Goal: Task Accomplishment & Management: Use online tool/utility

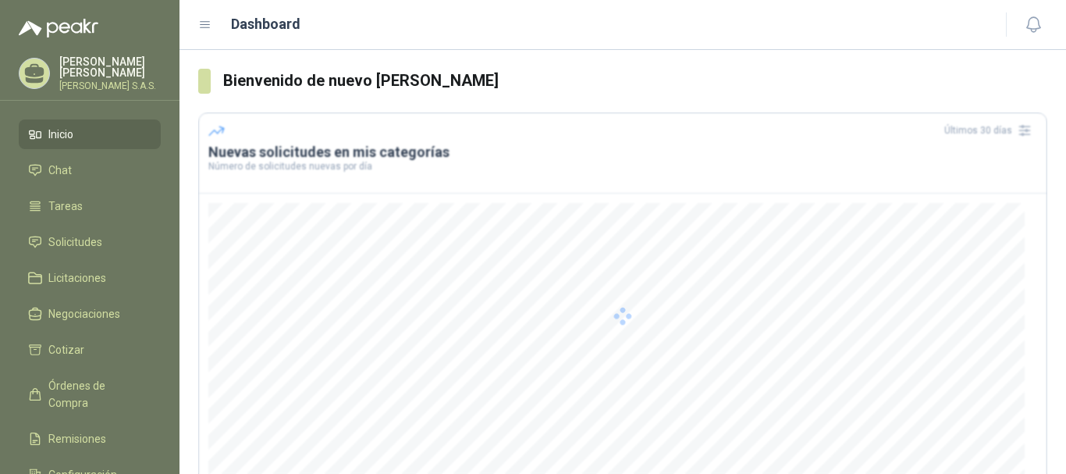
click at [524, 342] on div at bounding box center [622, 315] width 849 height 407
click at [75, 160] on link "Chat" at bounding box center [90, 170] width 142 height 30
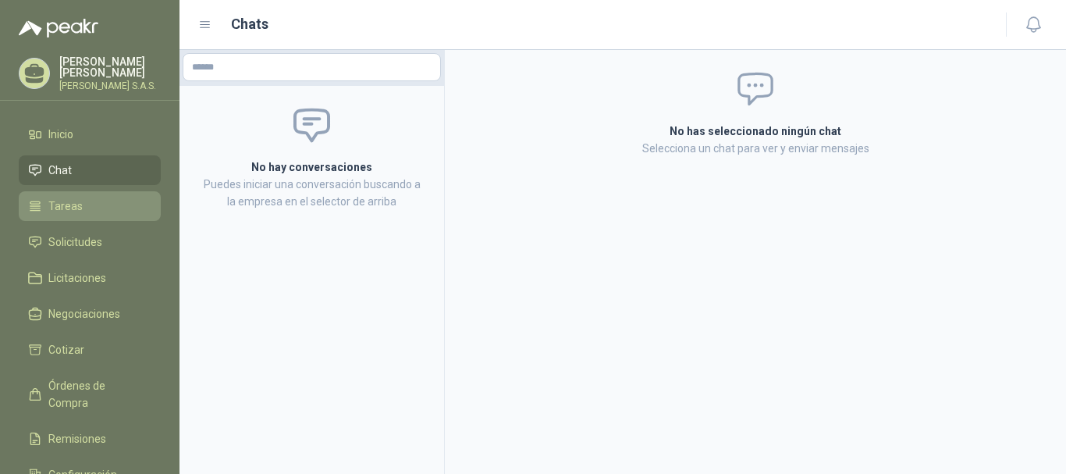
click at [58, 215] on link "Tareas" at bounding box center [90, 206] width 142 height 30
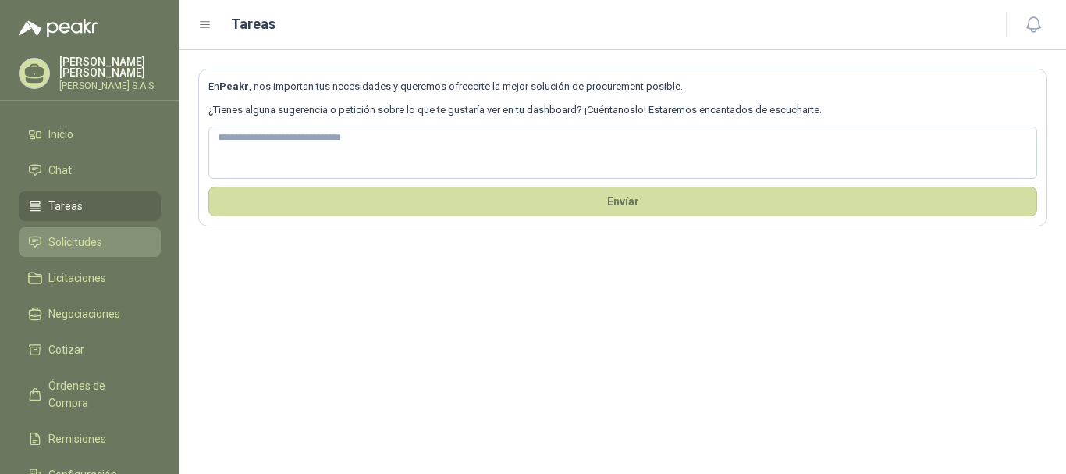
click at [69, 248] on span "Solicitudes" at bounding box center [75, 241] width 54 height 17
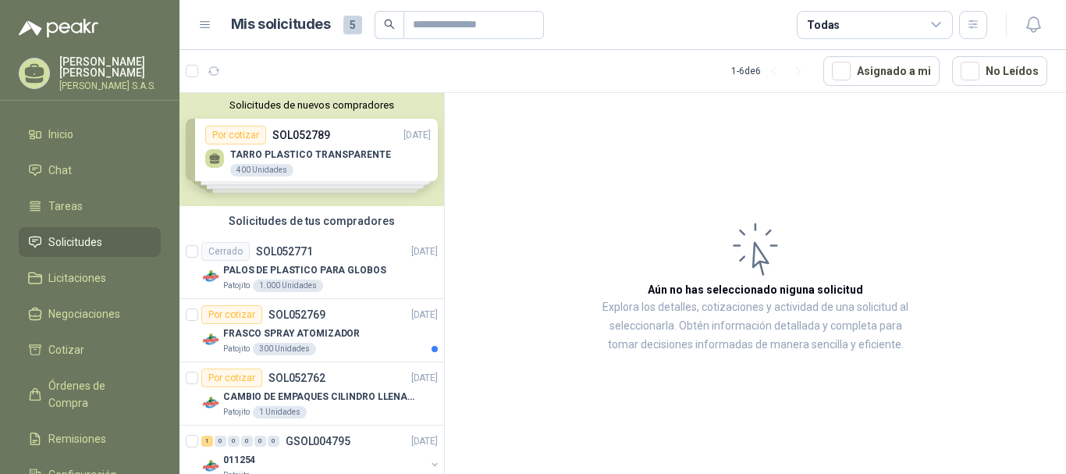
click at [357, 158] on div "Solicitudes de nuevos compradores Por cotizar SOL052789 [DATE] TARRO PLASTICO T…" at bounding box center [311, 149] width 265 height 113
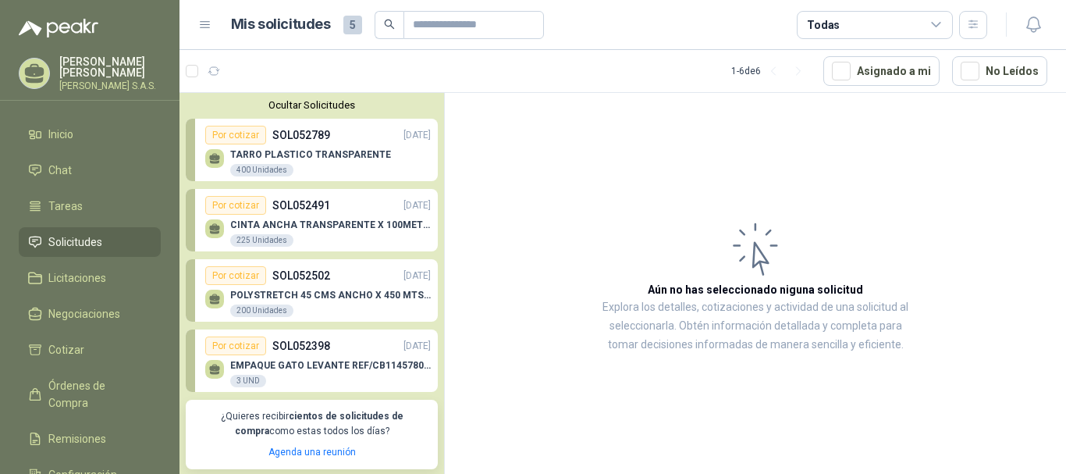
click at [290, 376] on div "EMPAQUE GATO LEVANTE REF/CB11457801 ALZADORA 1850 3 UND" at bounding box center [330, 374] width 201 height 28
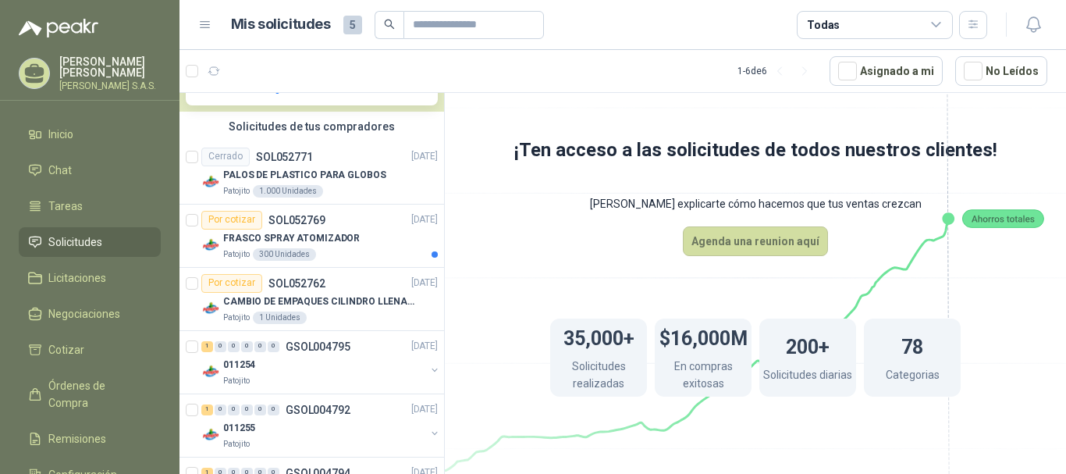
scroll to position [390, 0]
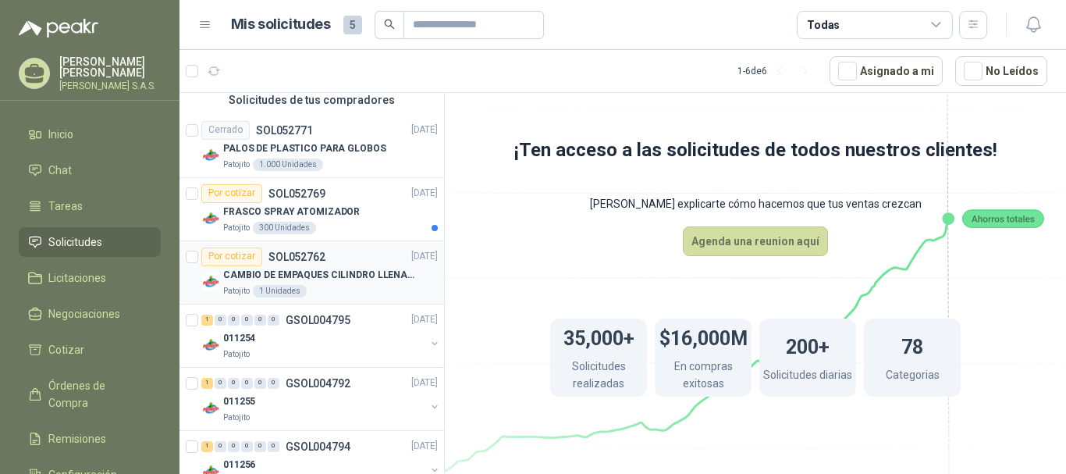
click at [289, 276] on p "CAMBIO DE EMPAQUES CILINDRO LLENADORA MANUALNUAL" at bounding box center [320, 275] width 194 height 15
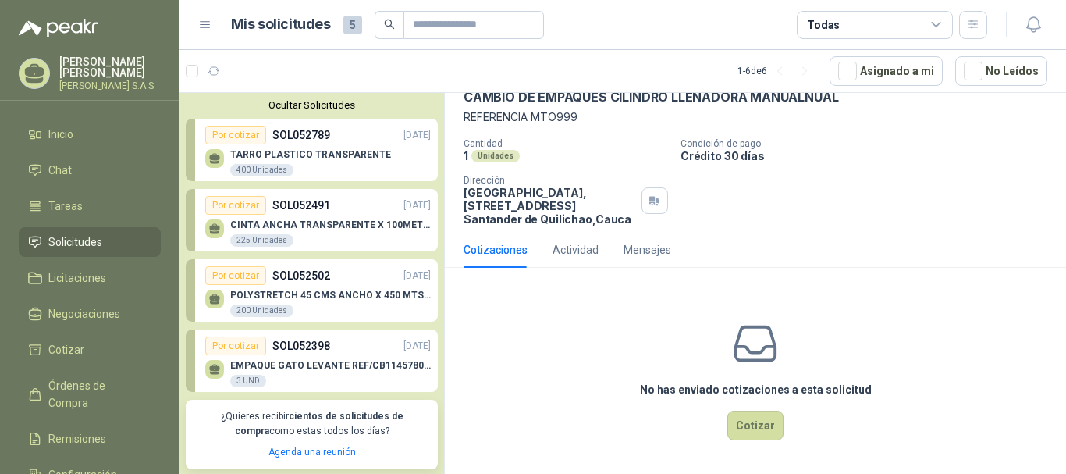
click at [321, 151] on p "TARRO PLASTICO TRANSPARENTE" at bounding box center [310, 154] width 161 height 11
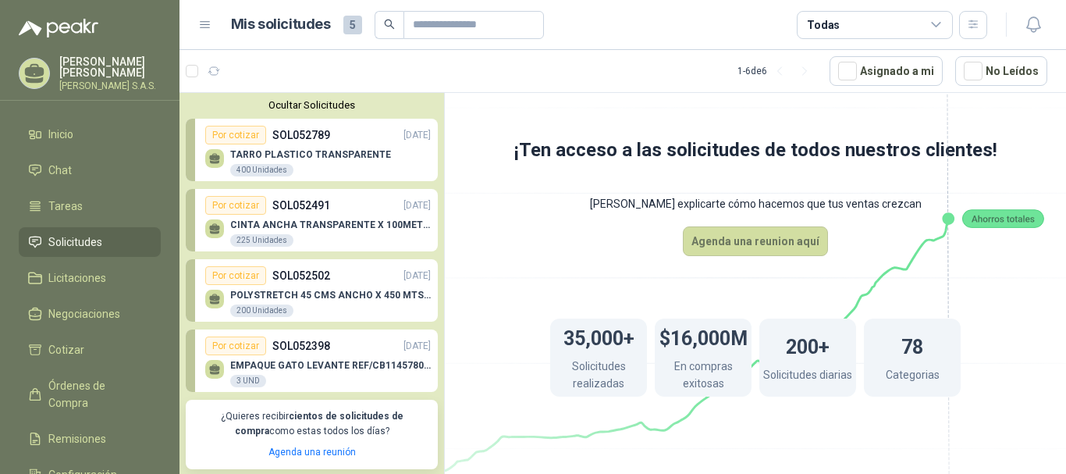
click at [318, 207] on p "SOL052491" at bounding box center [301, 205] width 58 height 17
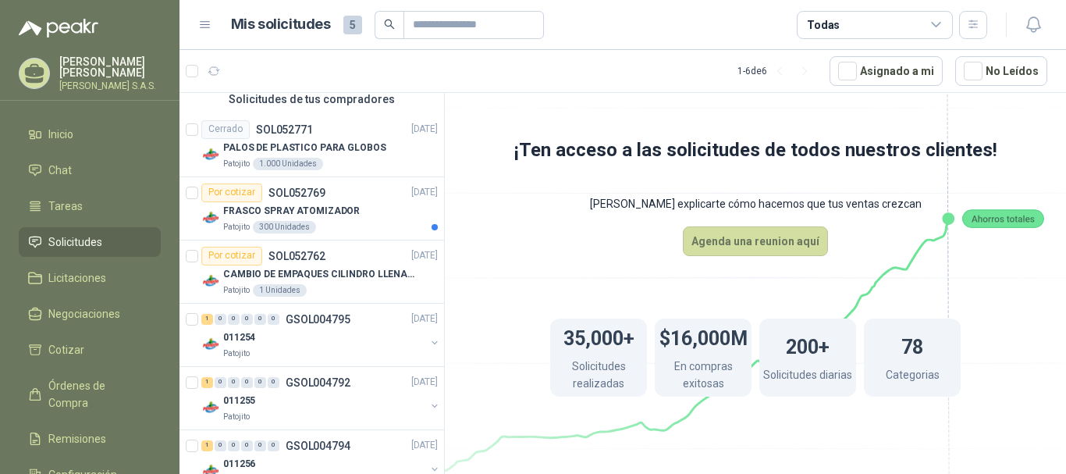
scroll to position [428, 0]
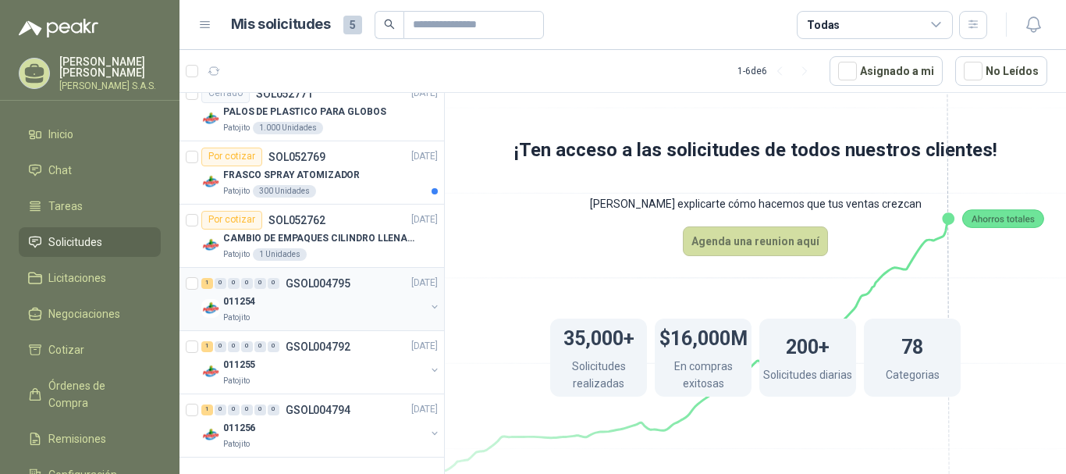
click at [303, 282] on p "GSOL004795" at bounding box center [318, 283] width 65 height 11
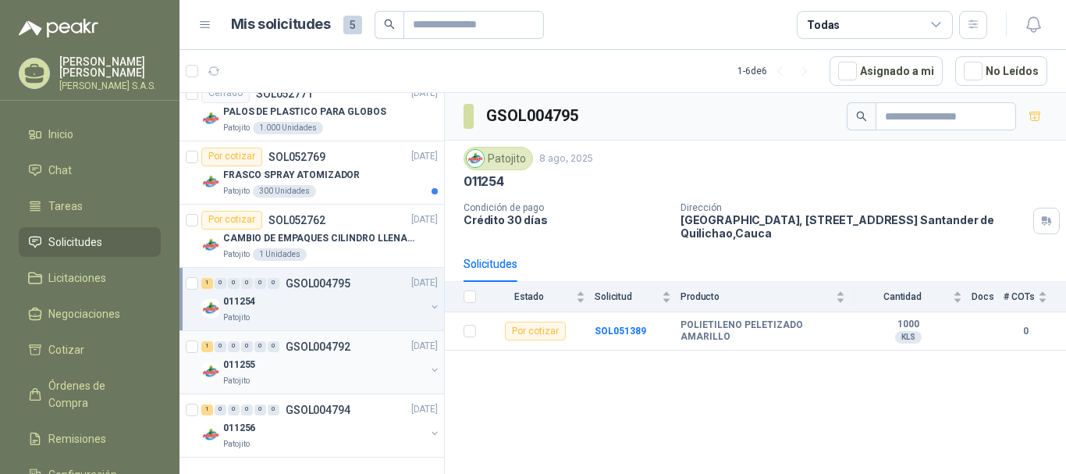
click at [300, 346] on p "GSOL004792" at bounding box center [318, 346] width 65 height 11
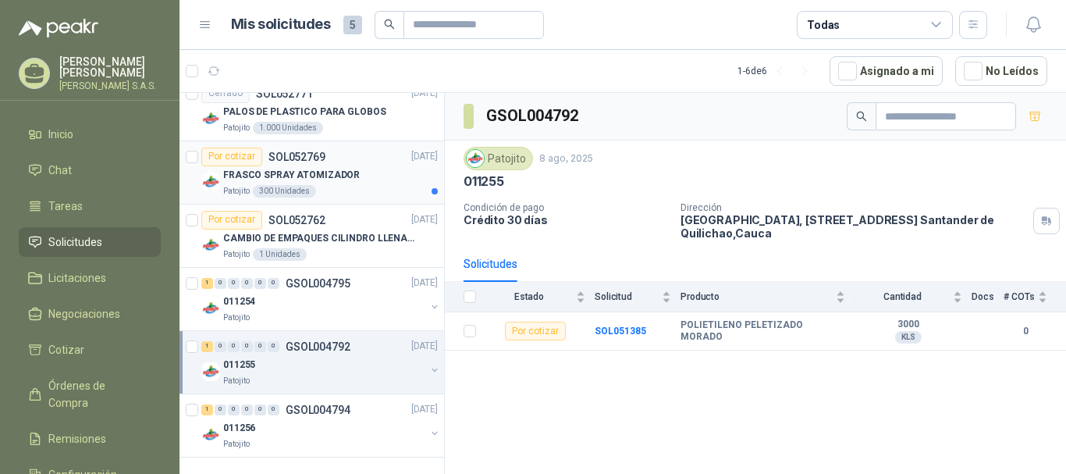
click at [282, 167] on div "FRASCO SPRAY ATOMIZADOR" at bounding box center [330, 175] width 215 height 19
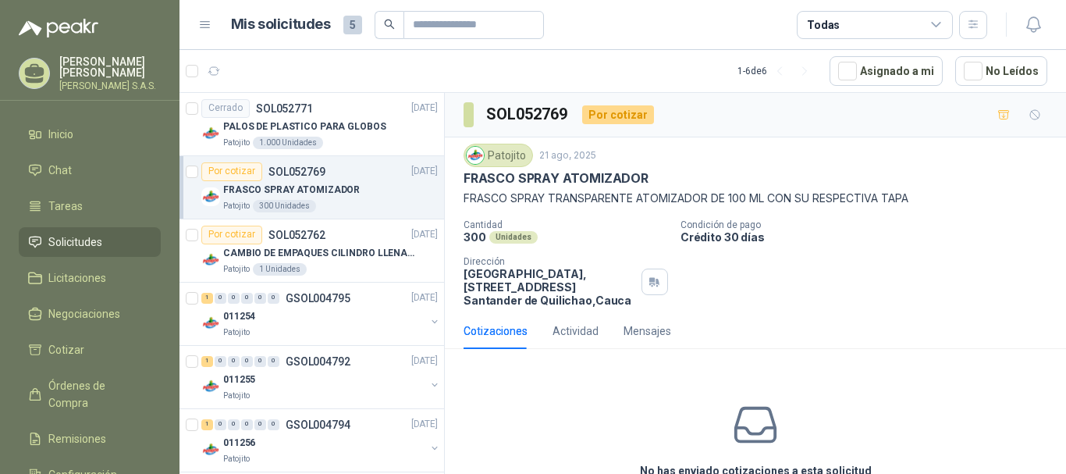
scroll to position [428, 0]
